Goal: Book appointment/travel/reservation

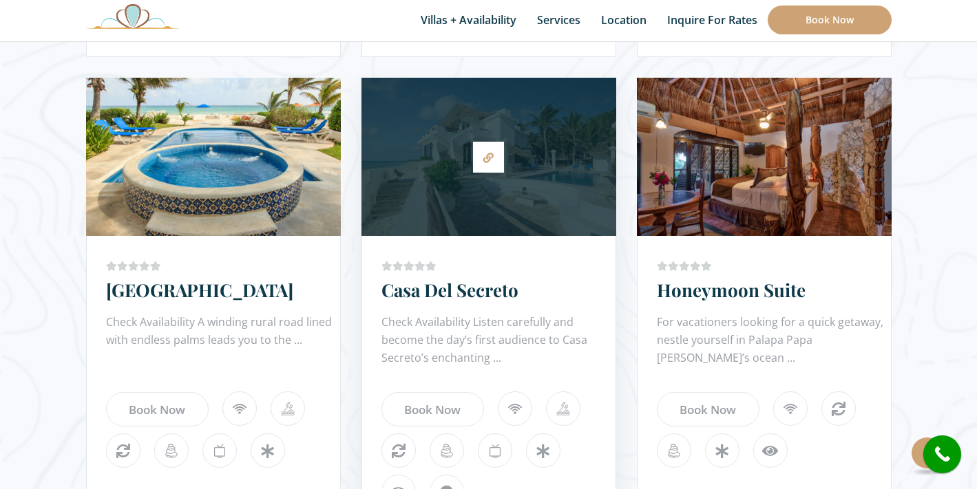
scroll to position [1257, 0]
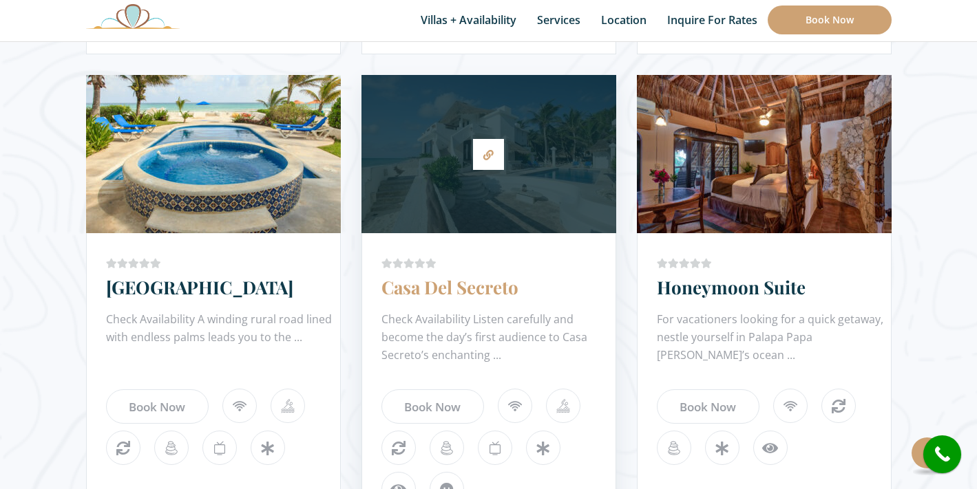
click at [447, 290] on link "Casa Del Secreto" at bounding box center [449, 287] width 137 height 24
click at [429, 293] on link "Casa Del Secreto" at bounding box center [449, 287] width 137 height 24
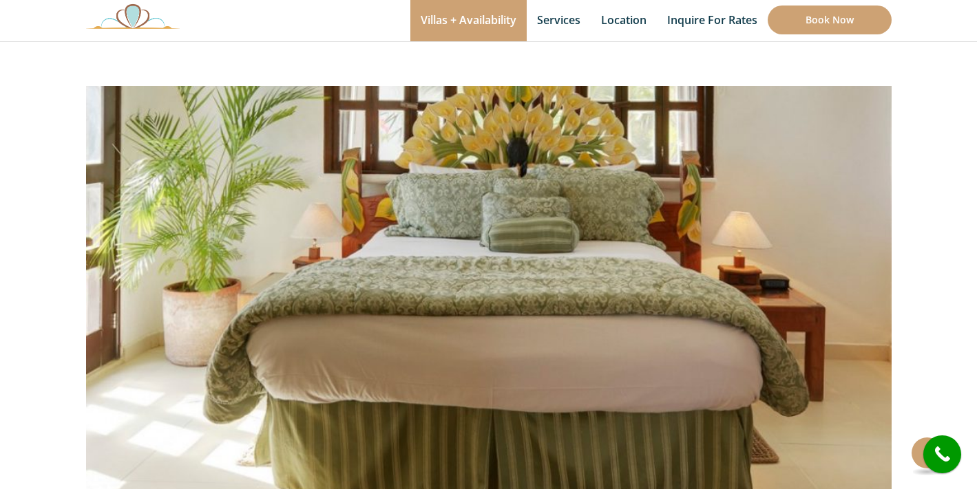
scroll to position [10, 0]
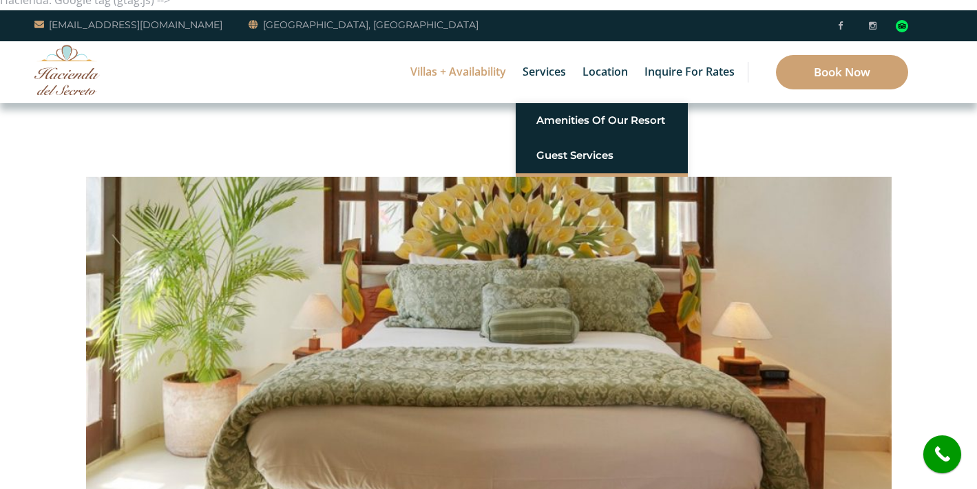
click at [562, 189] on img at bounding box center [488, 338] width 805 height 537
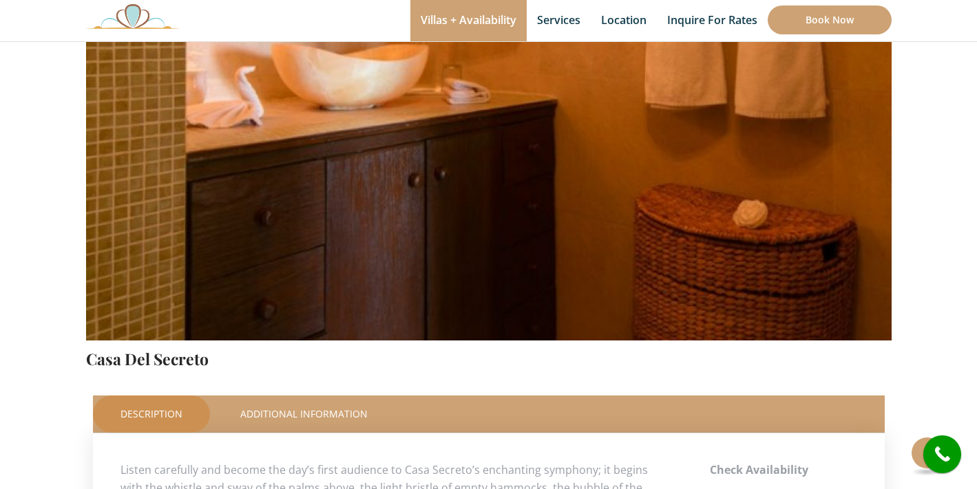
scroll to position [0, 0]
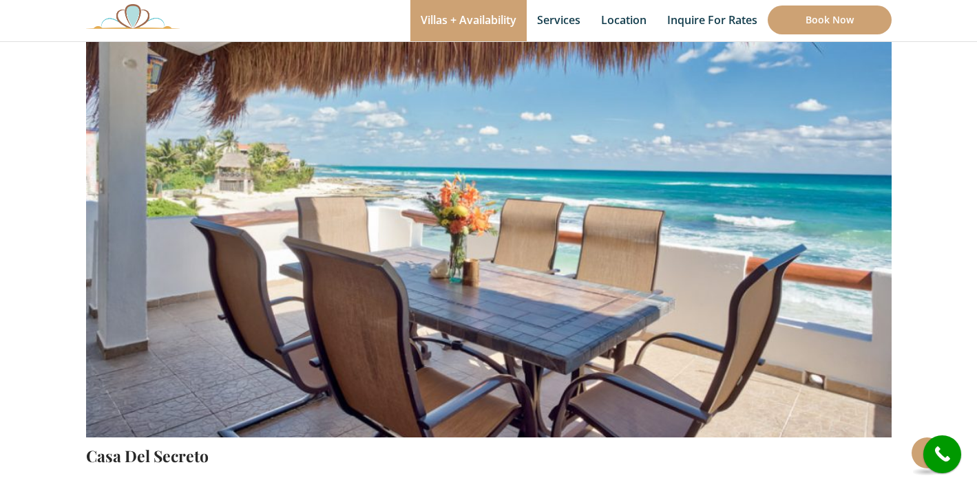
scroll to position [204, 0]
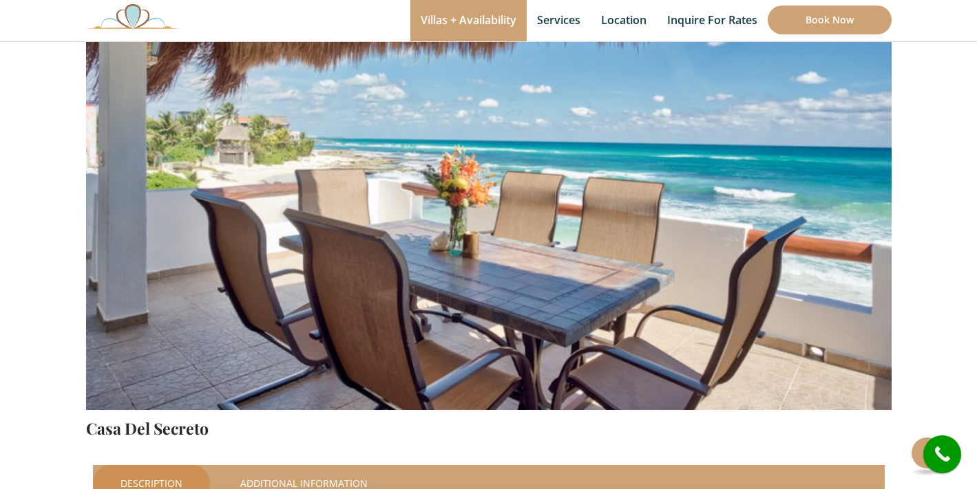
click at [564, 254] on img at bounding box center [488, 145] width 805 height 537
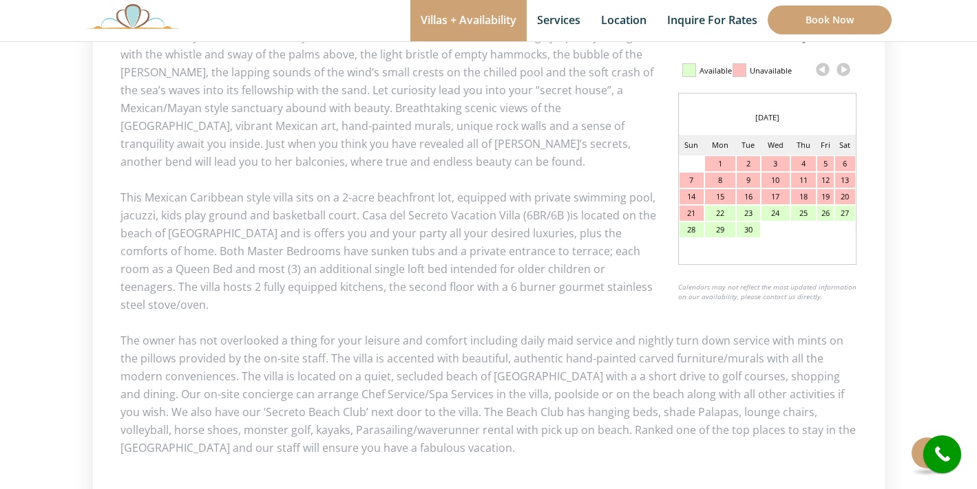
scroll to position [606, 0]
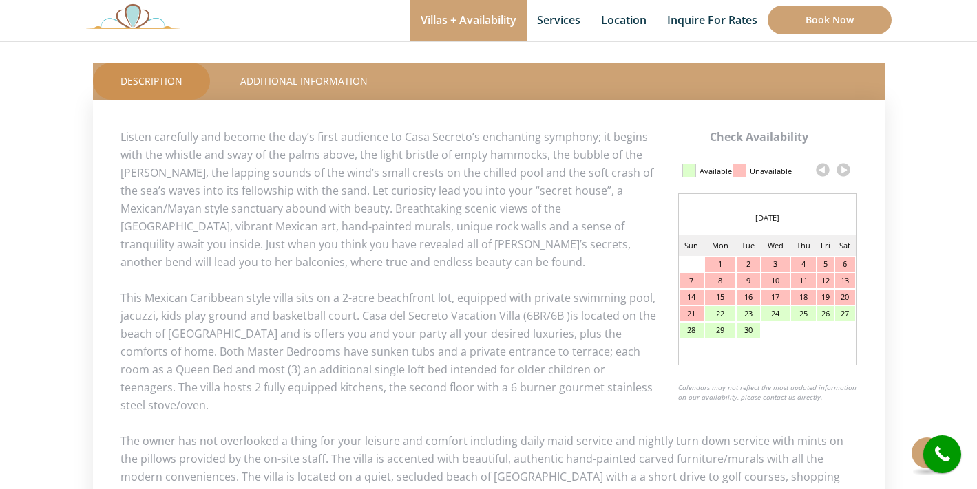
click at [844, 171] on link at bounding box center [843, 170] width 21 height 21
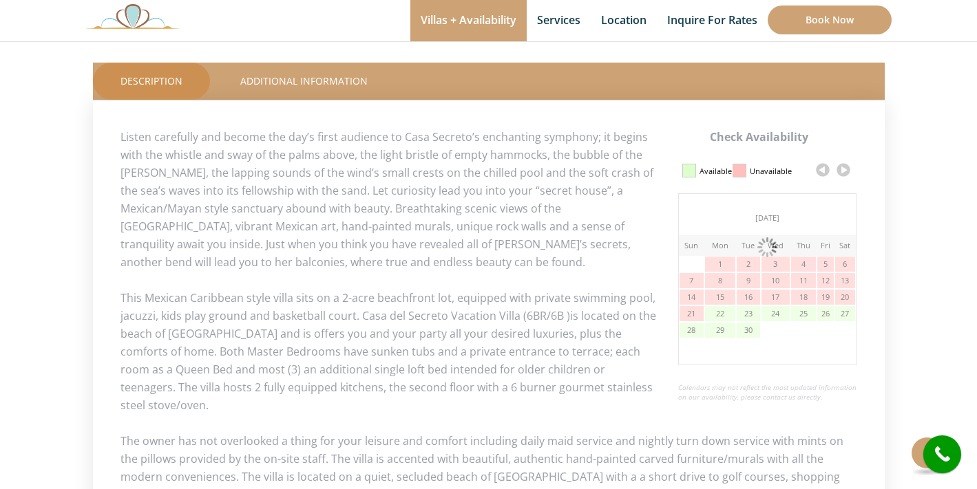
click at [844, 171] on link at bounding box center [843, 170] width 21 height 21
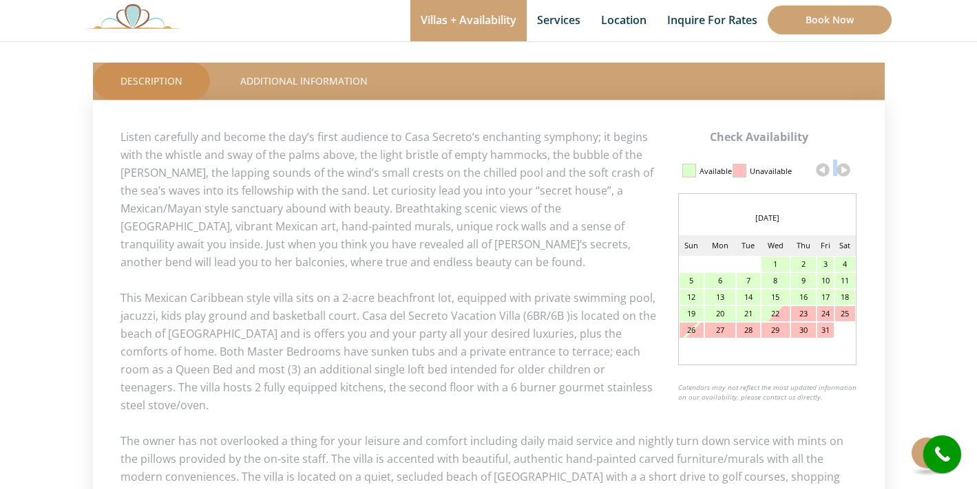
click at [844, 171] on link at bounding box center [843, 170] width 21 height 21
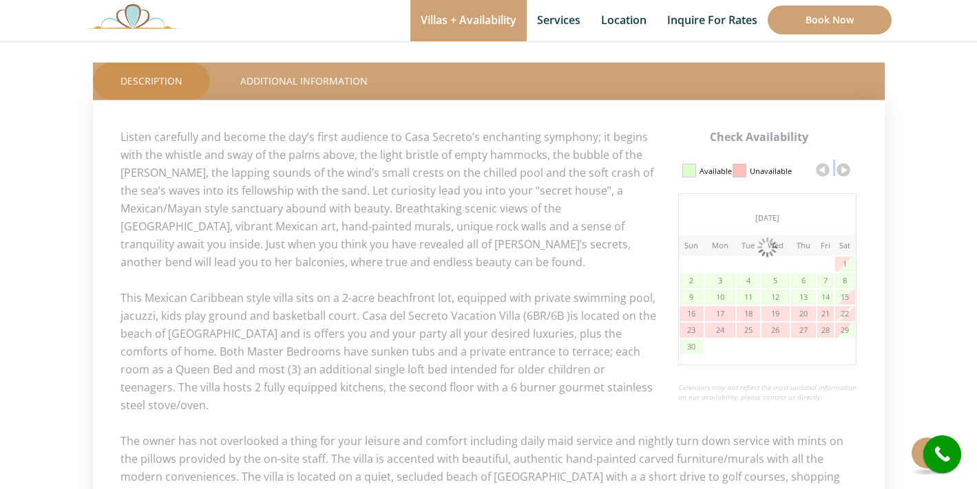
click at [843, 171] on link at bounding box center [843, 170] width 21 height 21
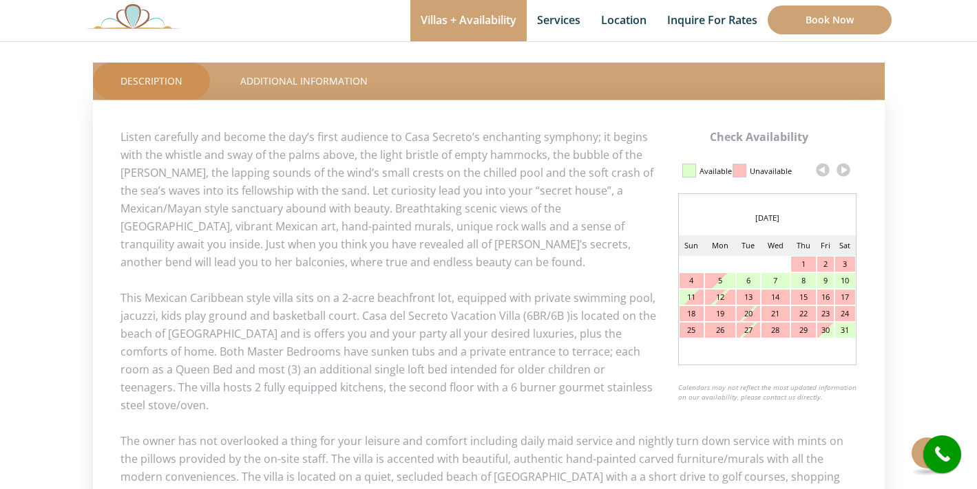
click at [842, 171] on link at bounding box center [843, 170] width 21 height 21
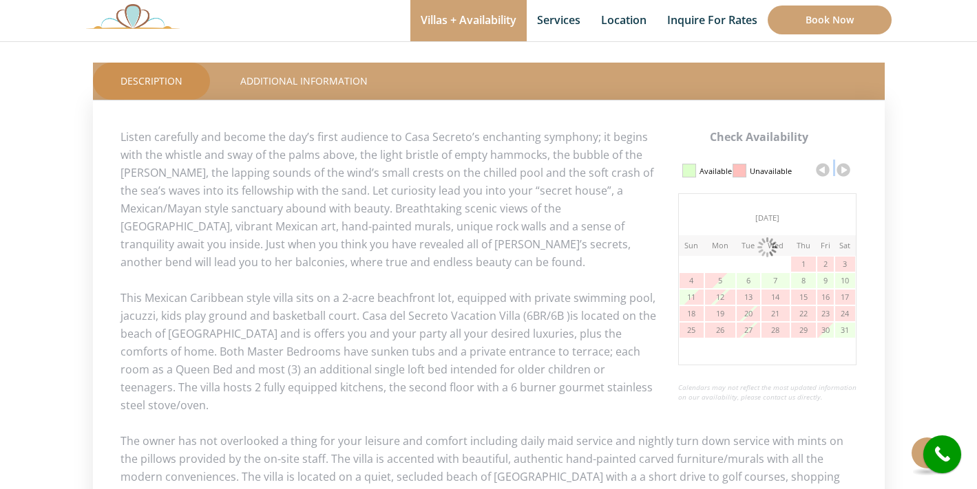
click at [842, 171] on link at bounding box center [843, 170] width 21 height 21
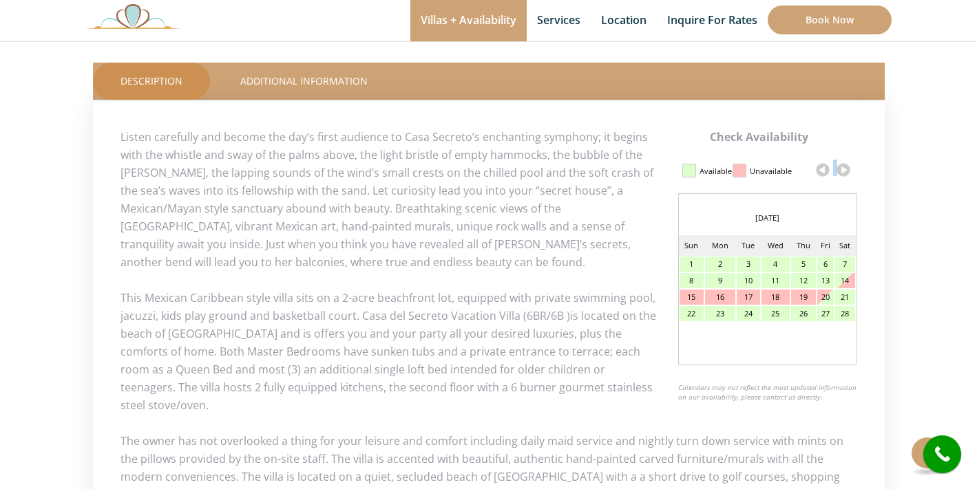
click at [842, 171] on link at bounding box center [843, 170] width 21 height 21
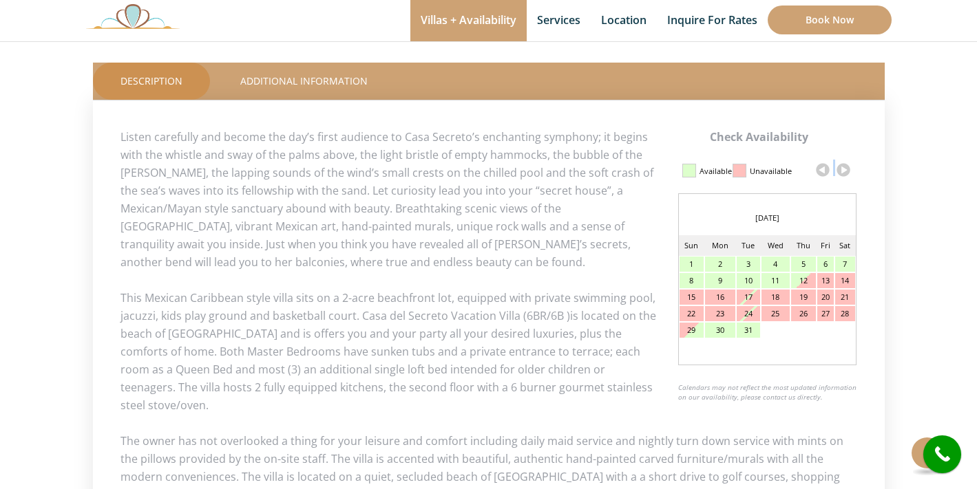
click at [842, 171] on link at bounding box center [843, 170] width 21 height 21
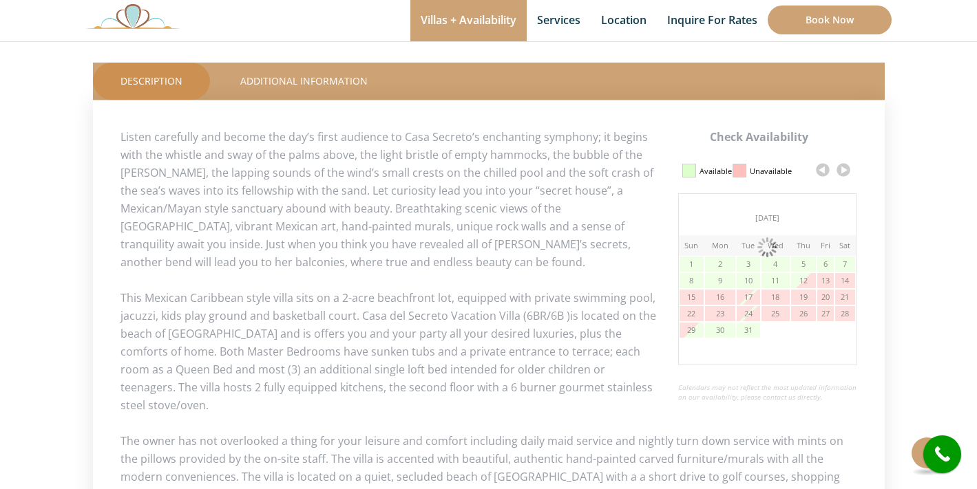
click at [842, 171] on link at bounding box center [843, 170] width 21 height 21
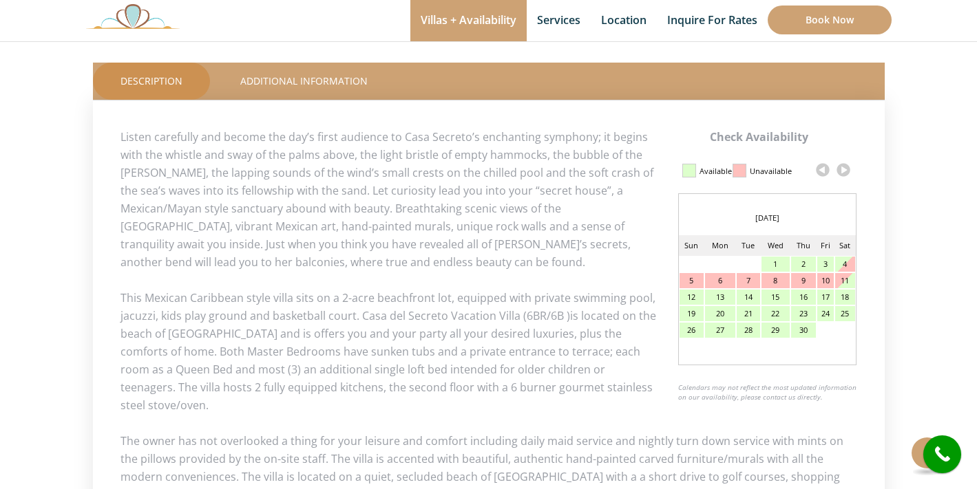
click at [843, 171] on link at bounding box center [843, 170] width 21 height 21
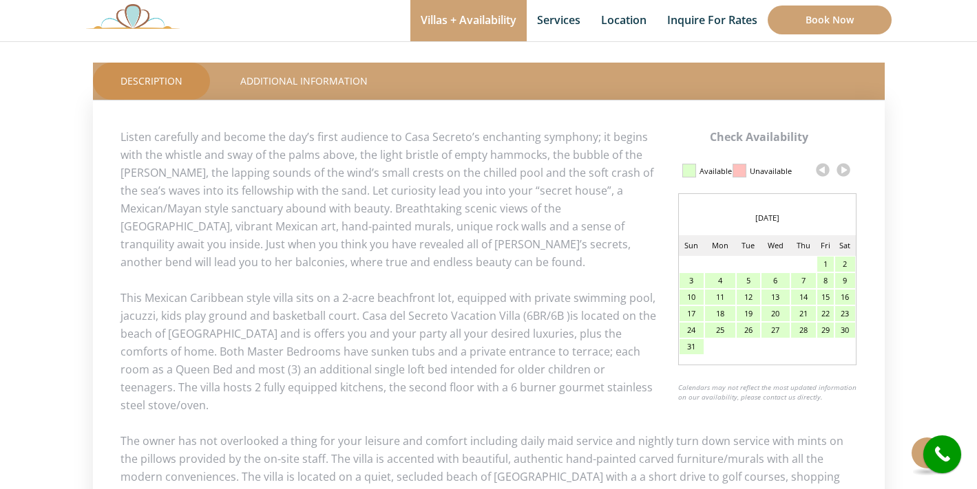
click at [843, 172] on link at bounding box center [843, 170] width 21 height 21
click at [843, 297] on div "20" at bounding box center [844, 297] width 19 height 15
click at [845, 299] on div "20" at bounding box center [844, 297] width 19 height 15
click at [843, 311] on div "27" at bounding box center [844, 313] width 19 height 15
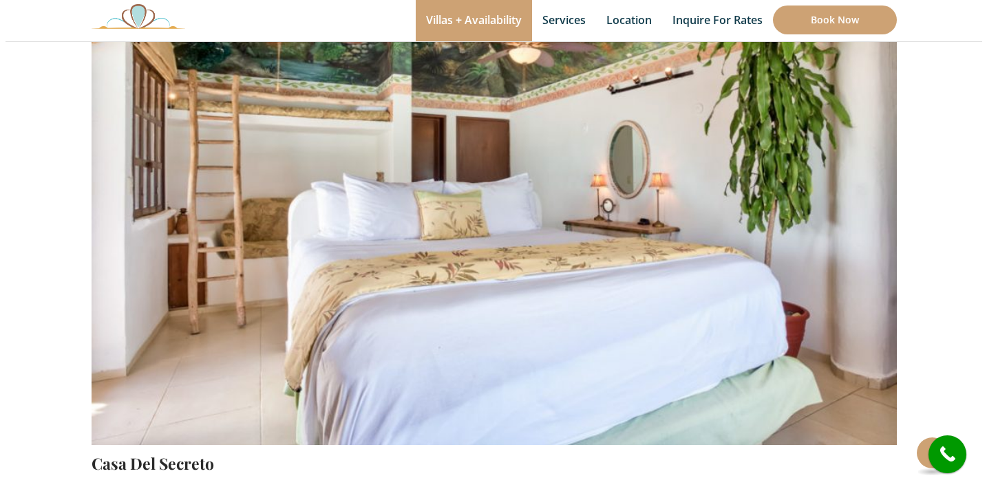
scroll to position [108, 0]
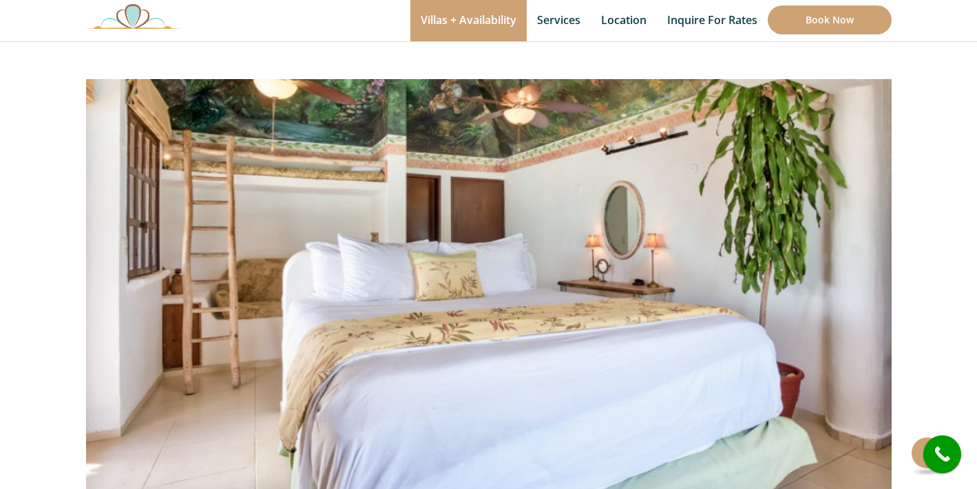
click at [651, 265] on img at bounding box center [488, 240] width 805 height 537
